Goal: Information Seeking & Learning: Learn about a topic

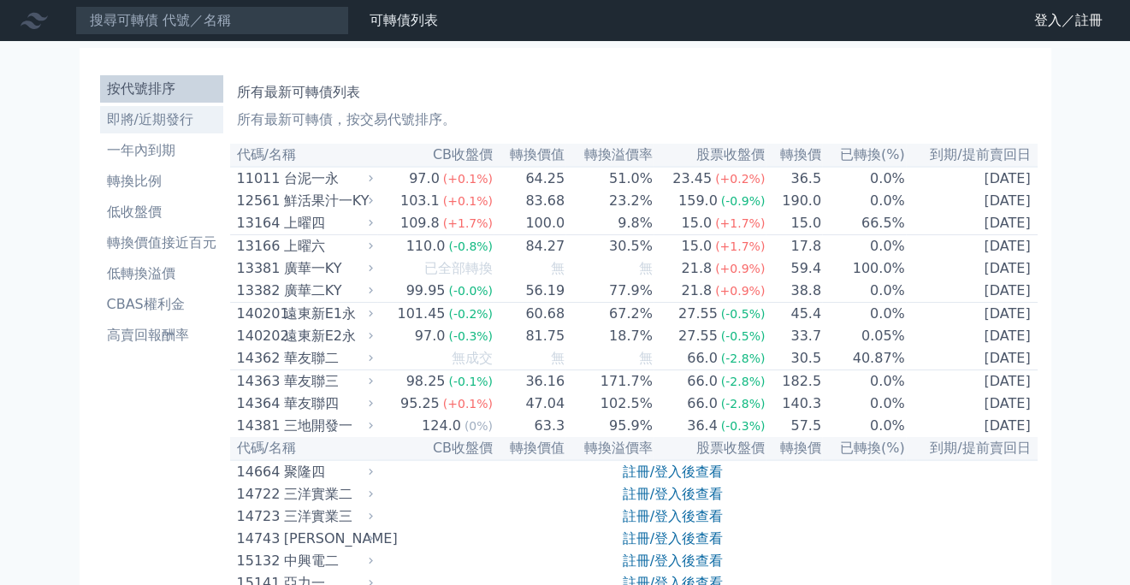
click at [142, 118] on li "即將/近期發行" at bounding box center [161, 120] width 123 height 21
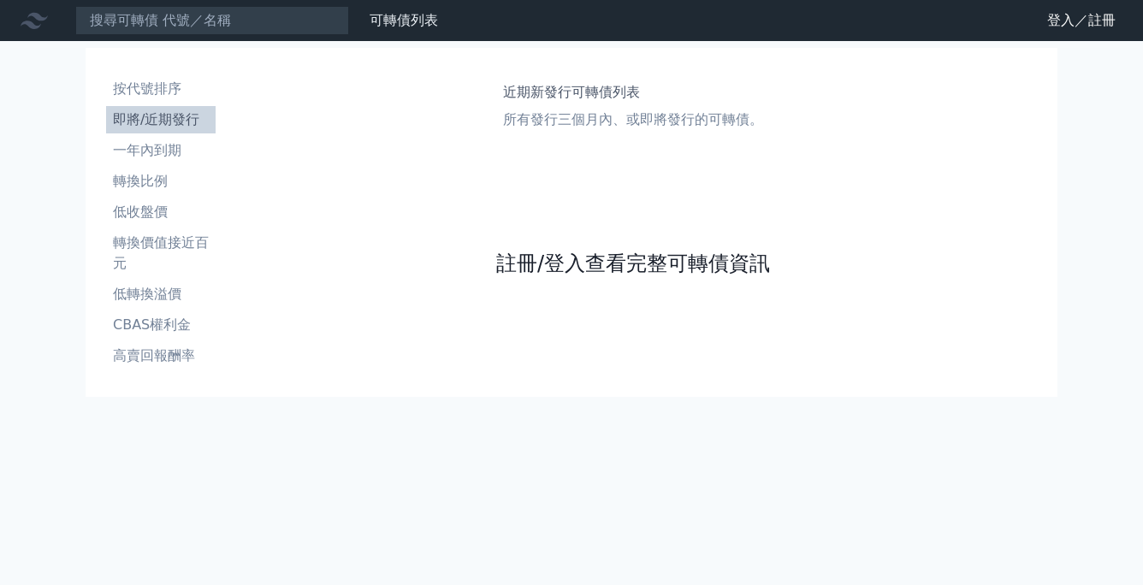
click at [626, 263] on link "註冊/登入查看完整可轉債資訊" at bounding box center [633, 263] width 274 height 27
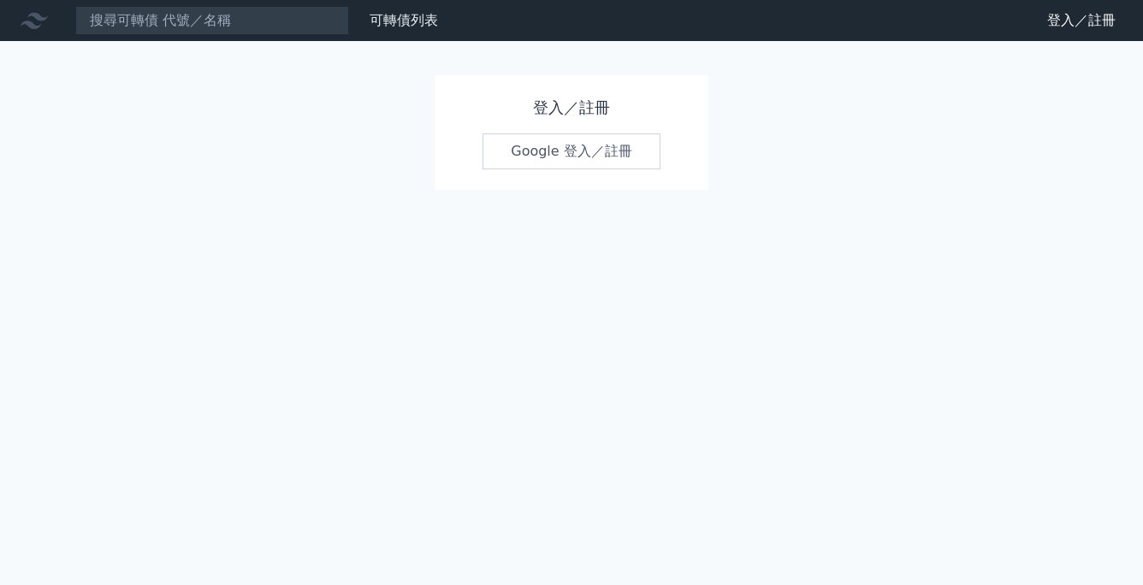
click at [615, 155] on link "Google 登入／註冊" at bounding box center [572, 151] width 178 height 36
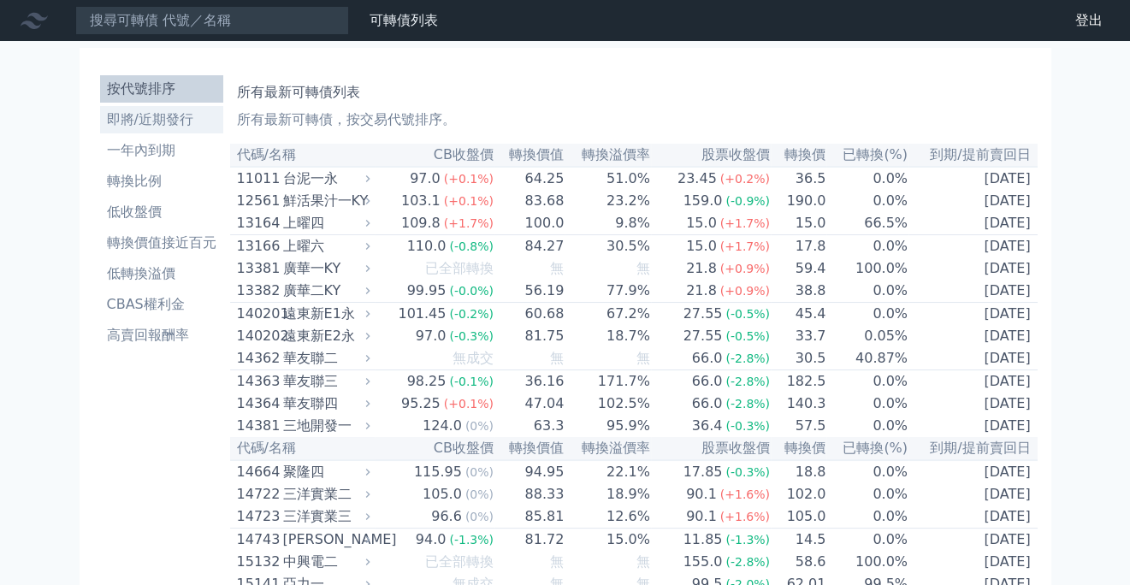
click at [156, 119] on li "即將/近期發行" at bounding box center [161, 120] width 123 height 21
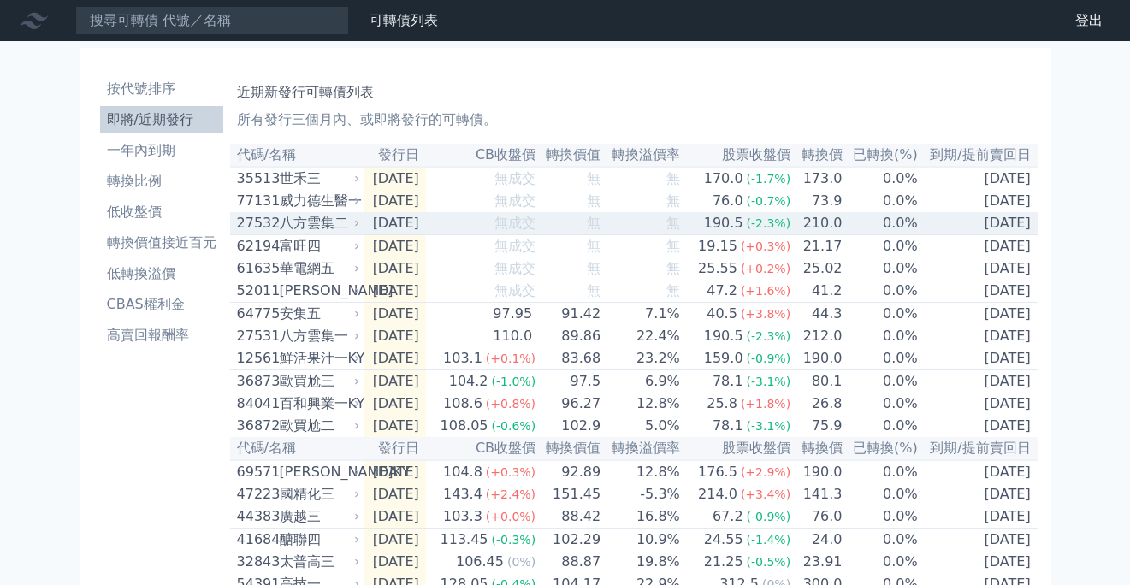
click at [307, 229] on div "八方雲集二" at bounding box center [318, 223] width 77 height 21
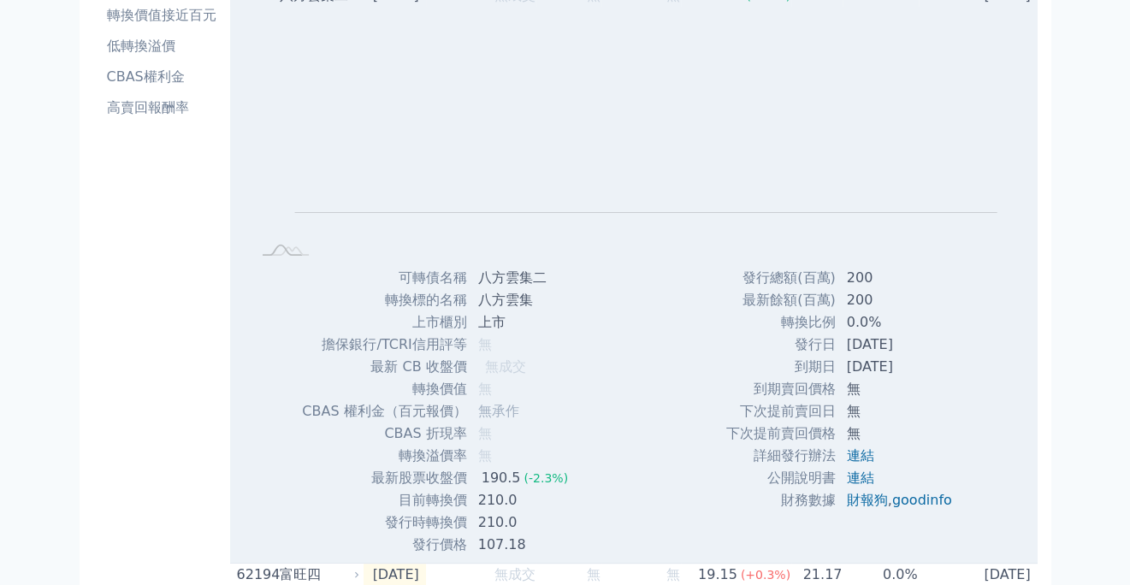
scroll to position [257, 0]
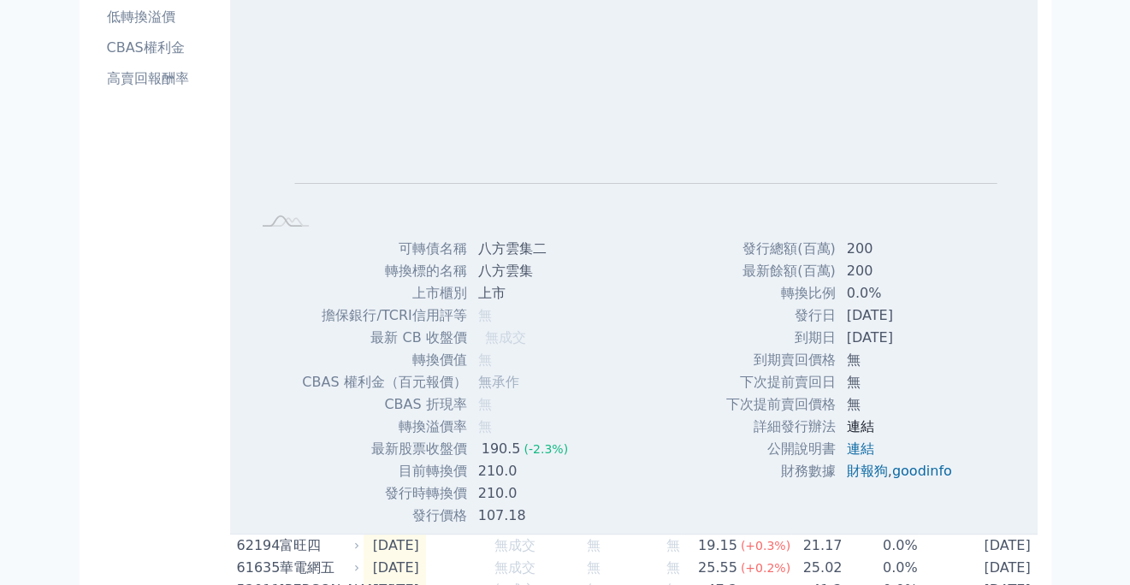
click at [859, 431] on link "連結" at bounding box center [860, 426] width 27 height 16
